Goal: Task Accomplishment & Management: Manage account settings

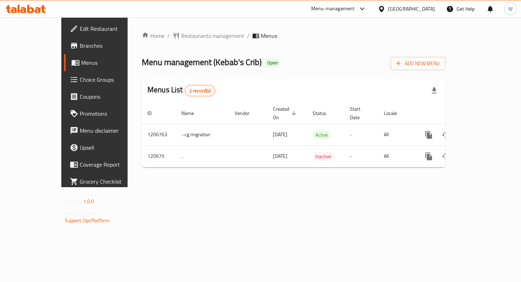
click at [80, 78] on span "Choice Groups" at bounding box center [111, 79] width 63 height 9
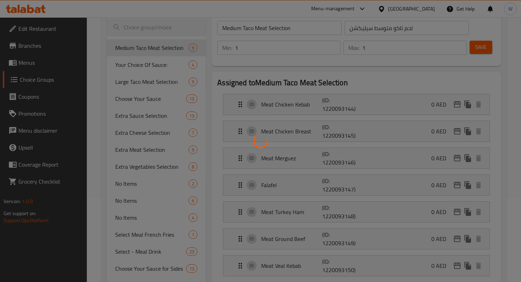
scroll to position [138, 0]
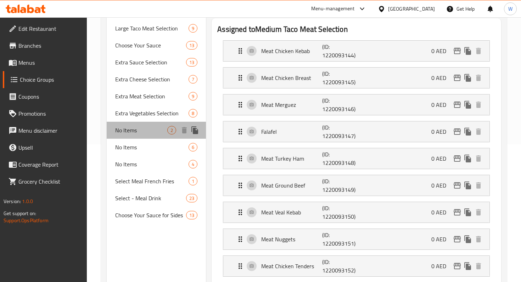
click at [144, 130] on span "No Items" at bounding box center [141, 130] width 52 height 9
type input "No Items"
type input "لا يوجد عناصر"
type input "0"
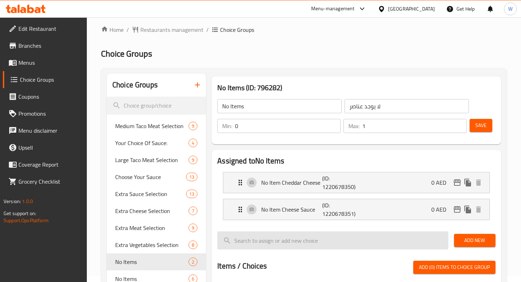
scroll to position [0, 0]
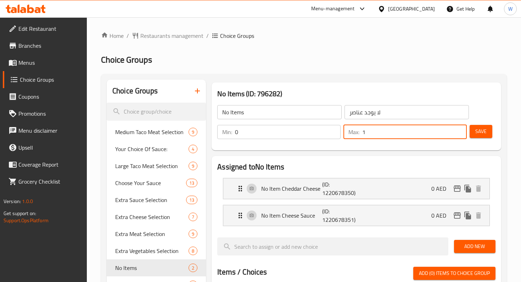
drag, startPoint x: 447, startPoint y: 131, endPoint x: 338, endPoint y: 130, distance: 109.2
click at [338, 130] on div "Min: 0 ​ Max: 1 ​" at bounding box center [341, 132] width 255 height 20
click at [487, 130] on button "Save" at bounding box center [481, 131] width 23 height 13
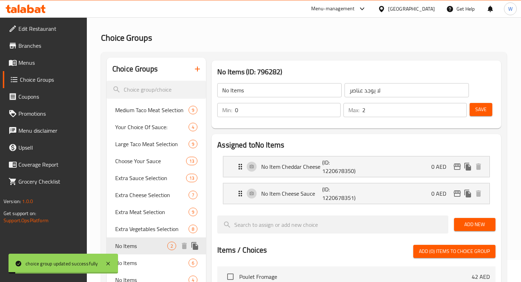
scroll to position [35, 0]
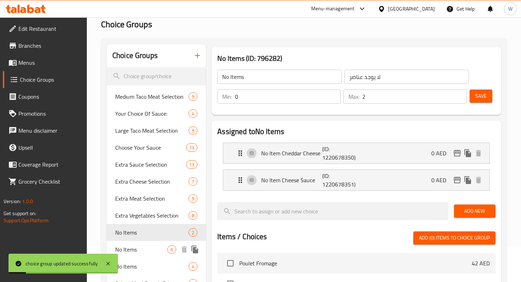
click at [143, 250] on span "No Items" at bounding box center [141, 250] width 52 height 9
type input "6"
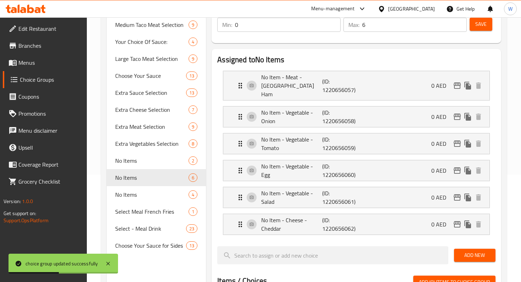
scroll to position [113, 0]
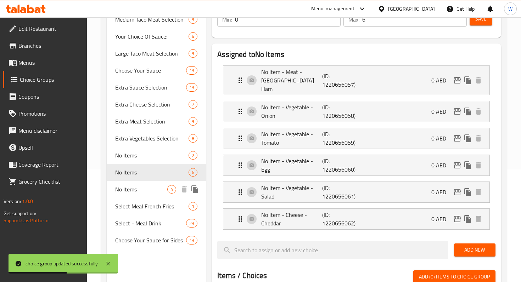
click at [145, 196] on div "No Items 4" at bounding box center [156, 189] width 99 height 17
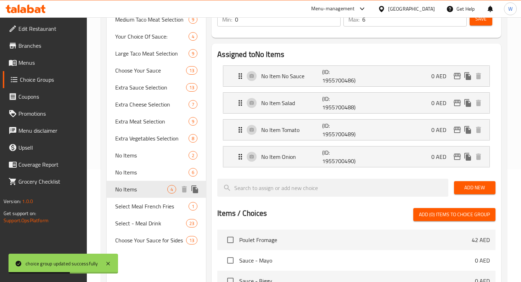
type input "حذف منتجات"
type input "4"
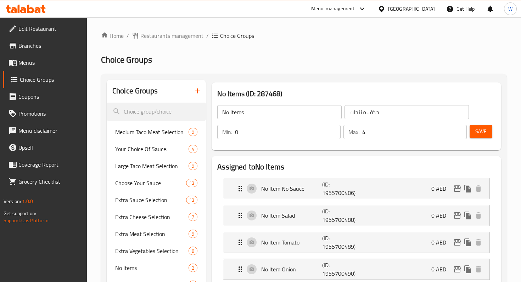
scroll to position [520, 0]
click at [167, 39] on span "Restaurants management" at bounding box center [171, 36] width 63 height 9
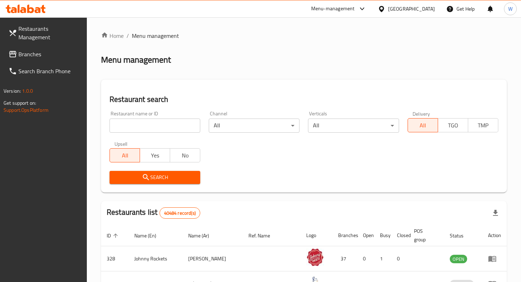
click at [168, 124] on input "search" at bounding box center [155, 126] width 91 height 14
type input "oriental dining"
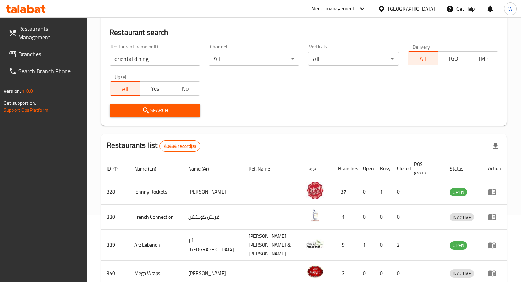
scroll to position [80, 0]
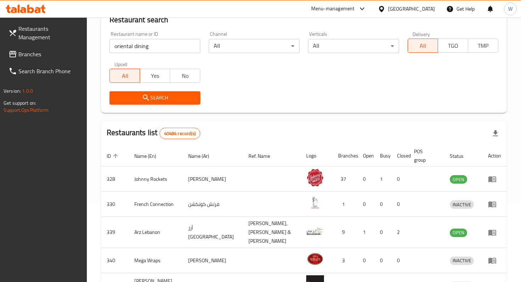
click at [166, 101] on span "Search" at bounding box center [154, 98] width 79 height 9
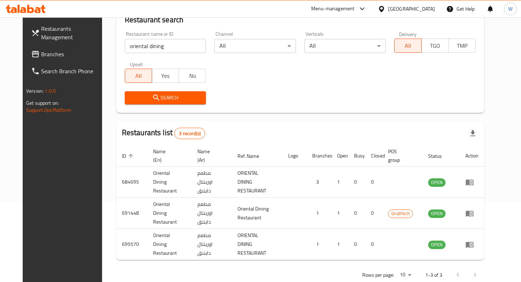
scroll to position [78, 0]
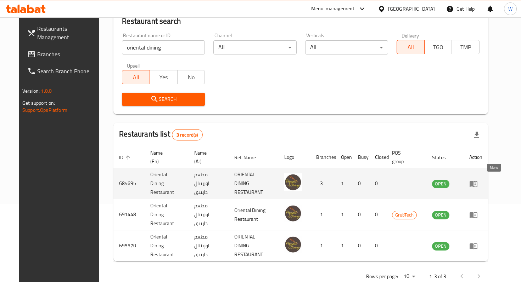
click at [478, 183] on icon "enhanced table" at bounding box center [473, 184] width 9 height 9
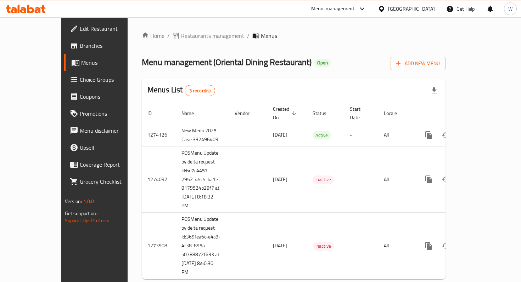
click at [80, 132] on span "Menu disclaimer" at bounding box center [111, 131] width 63 height 9
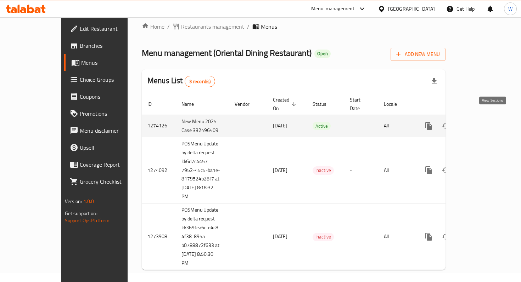
click at [484, 122] on icon "enhanced table" at bounding box center [480, 126] width 9 height 9
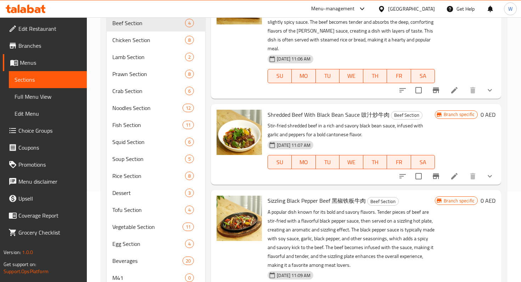
scroll to position [135, 0]
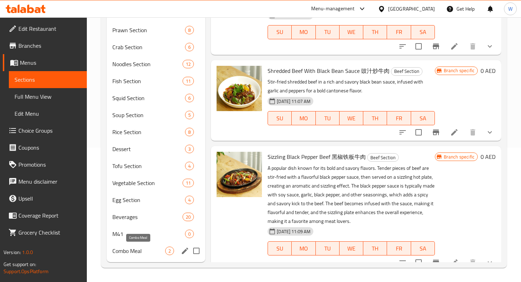
click at [117, 251] on span "Combo Meal" at bounding box center [138, 251] width 53 height 9
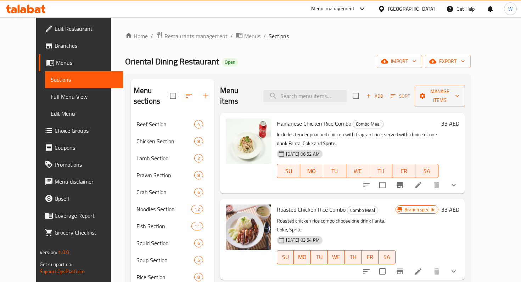
click at [55, 45] on span "Branches" at bounding box center [86, 45] width 63 height 9
